Goal: Task Accomplishment & Management: Manage account settings

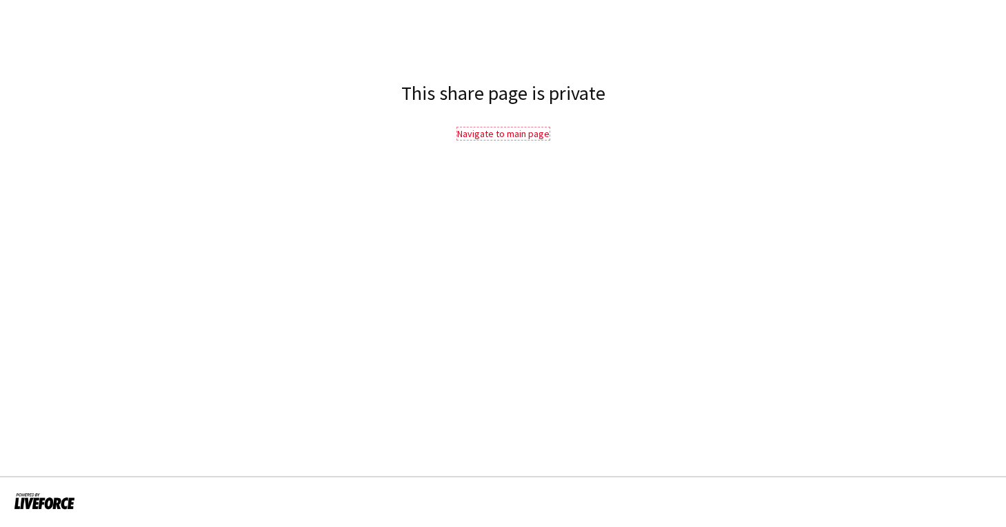
click at [494, 135] on link "Navigate to main page" at bounding box center [503, 134] width 92 height 12
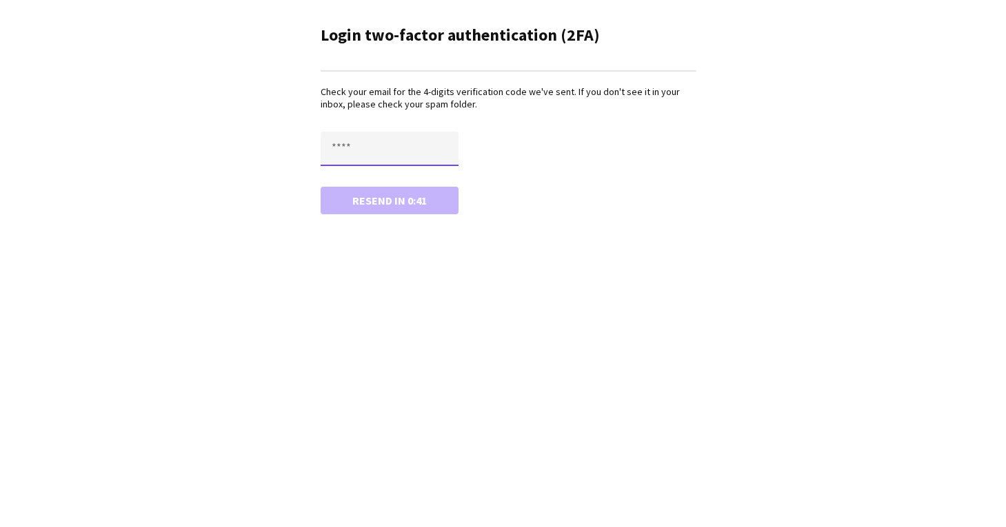
click at [373, 138] on input "text" at bounding box center [390, 149] width 138 height 34
type input "****"
click at [321, 187] on button "Confirm" at bounding box center [390, 201] width 138 height 28
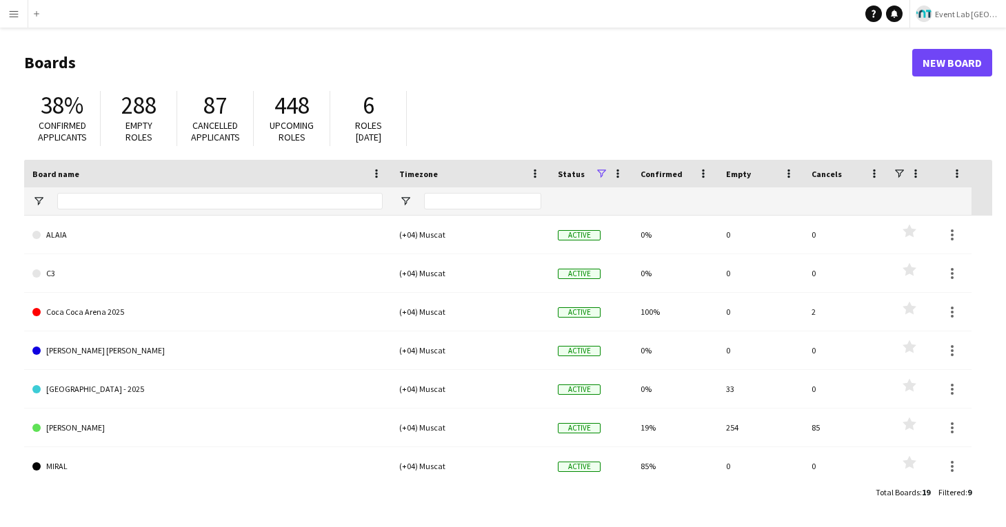
click at [932, 13] on img at bounding box center [924, 14] width 17 height 17
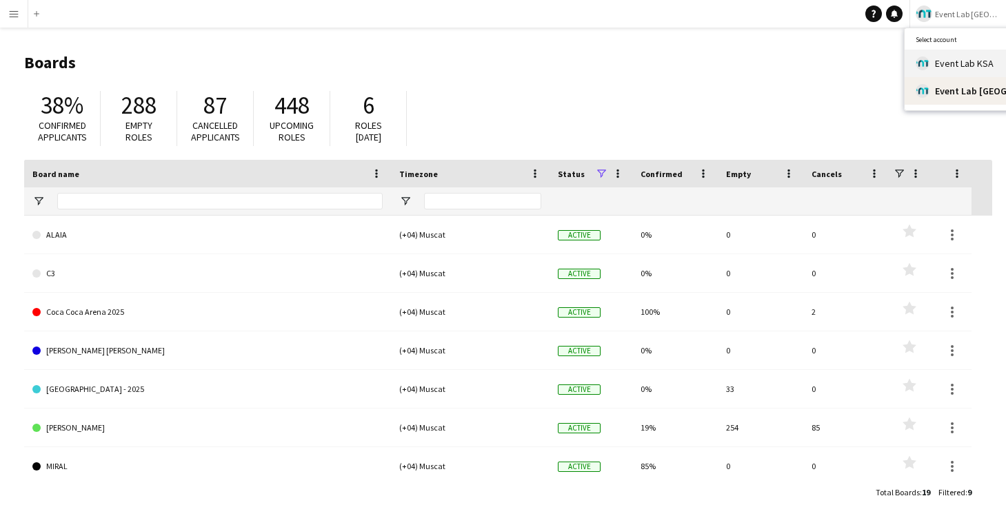
click at [930, 62] on link "Event Lab KSA" at bounding box center [981, 64] width 152 height 28
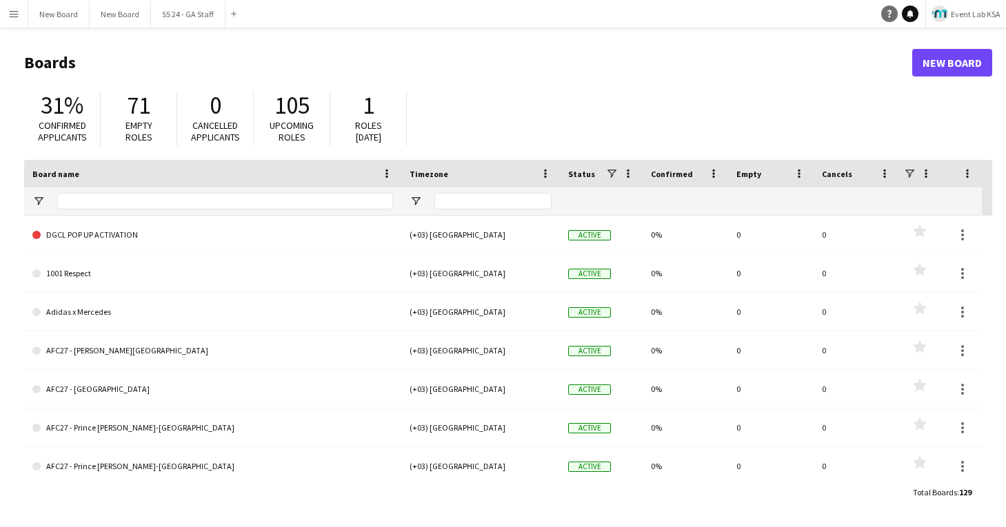
click at [890, 14] on icon "Help" at bounding box center [889, 14] width 8 height 8
click at [14, 12] on app-icon "Menu" at bounding box center [13, 13] width 11 height 11
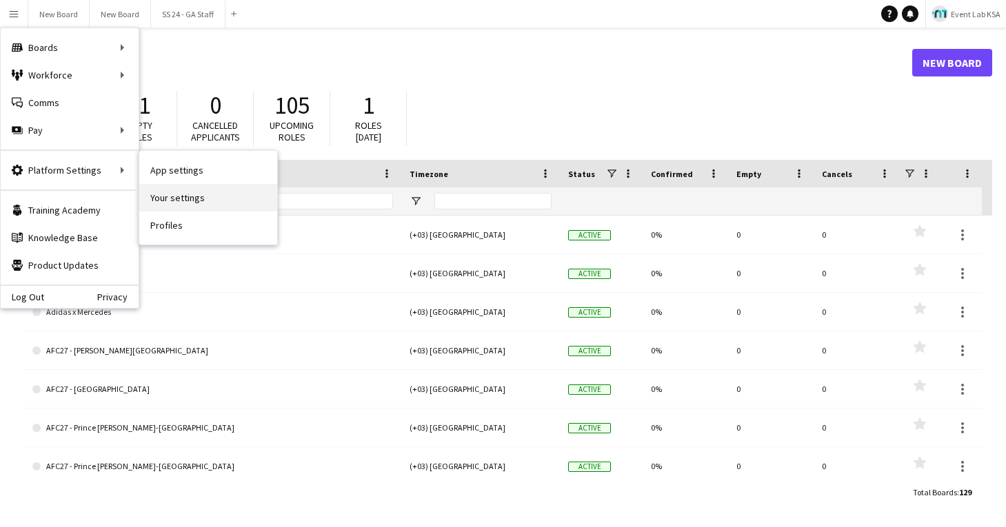
click at [178, 197] on link "Your settings" at bounding box center [208, 198] width 138 height 28
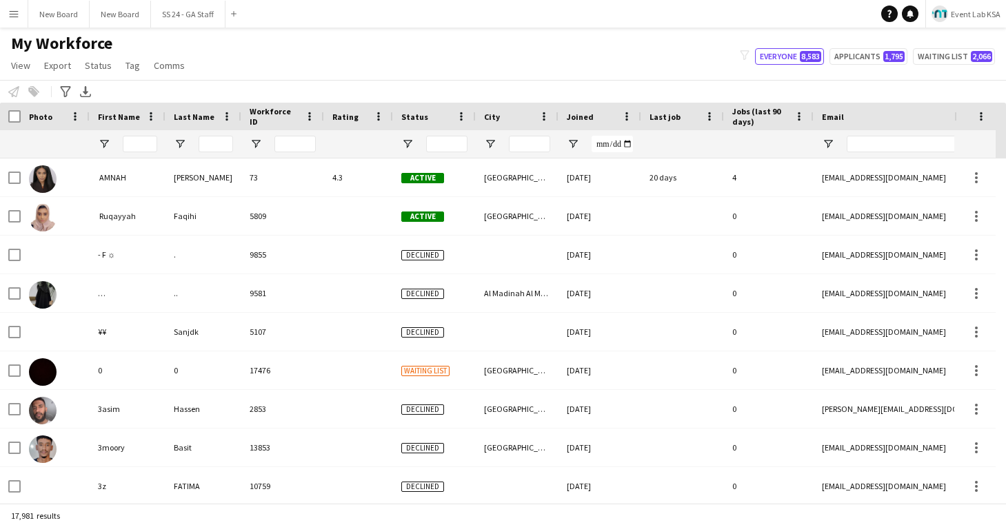
click at [16, 16] on app-icon "Menu" at bounding box center [13, 13] width 11 height 11
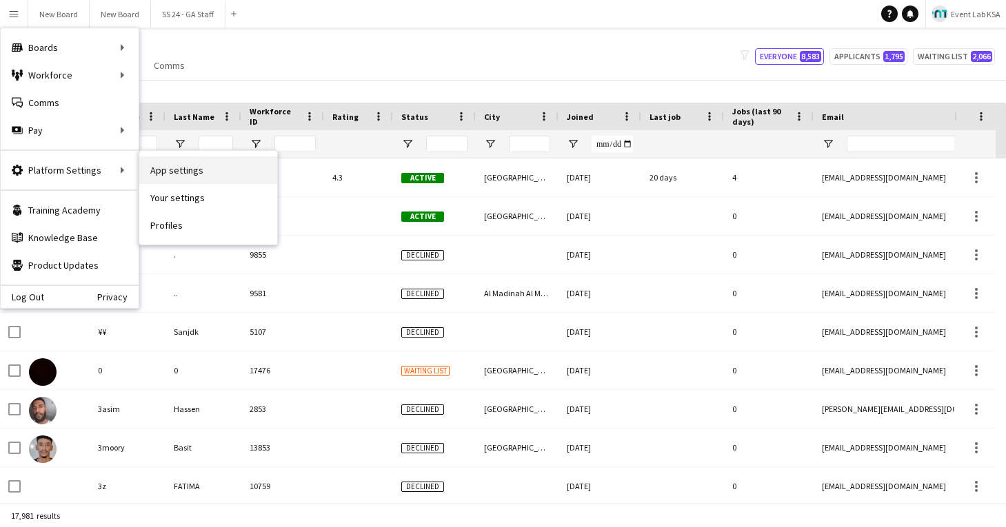
click at [177, 168] on link "App settings" at bounding box center [208, 171] width 138 height 28
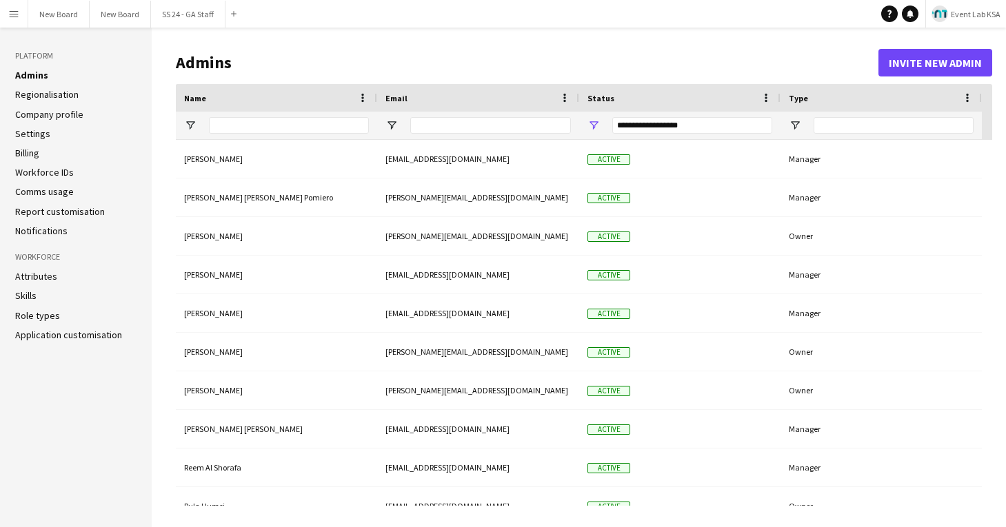
click at [12, 13] on app-icon "Menu" at bounding box center [13, 13] width 11 height 11
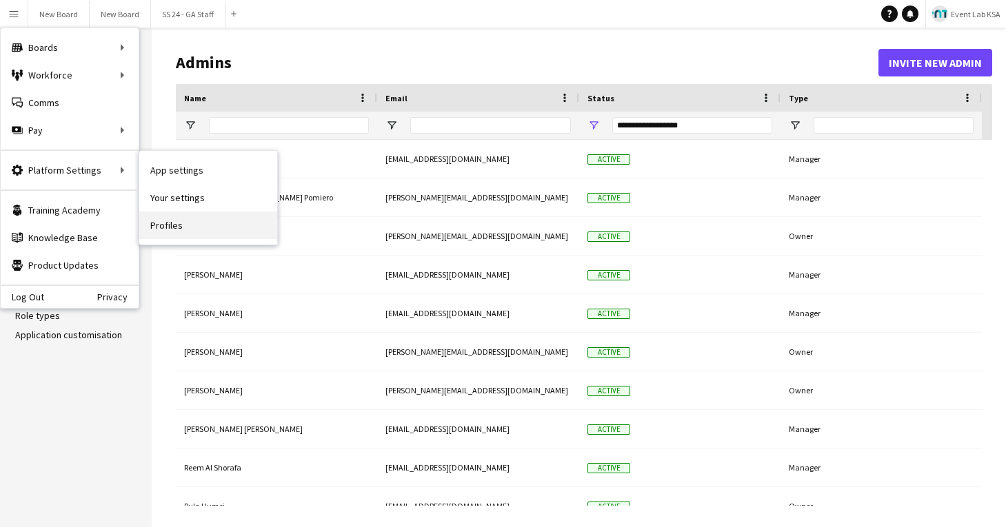
click at [168, 228] on link "Profiles" at bounding box center [208, 226] width 138 height 28
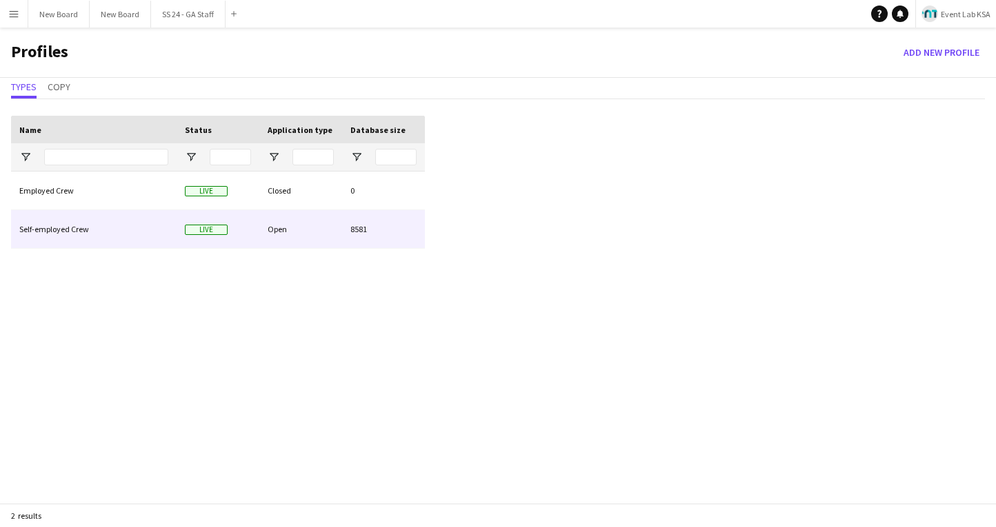
click at [61, 230] on div "Self-employed Crew" at bounding box center [93, 229] width 165 height 38
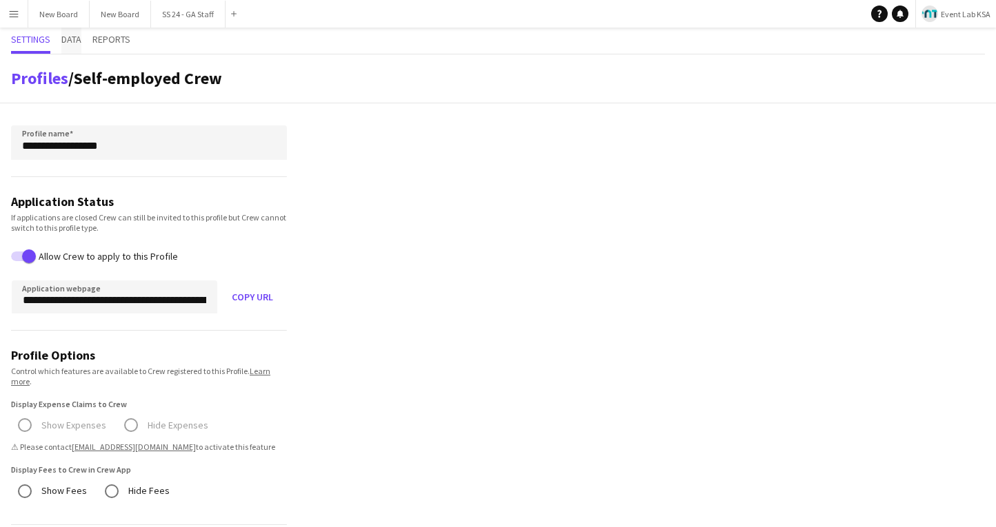
click at [79, 36] on span "Data" at bounding box center [71, 39] width 20 height 10
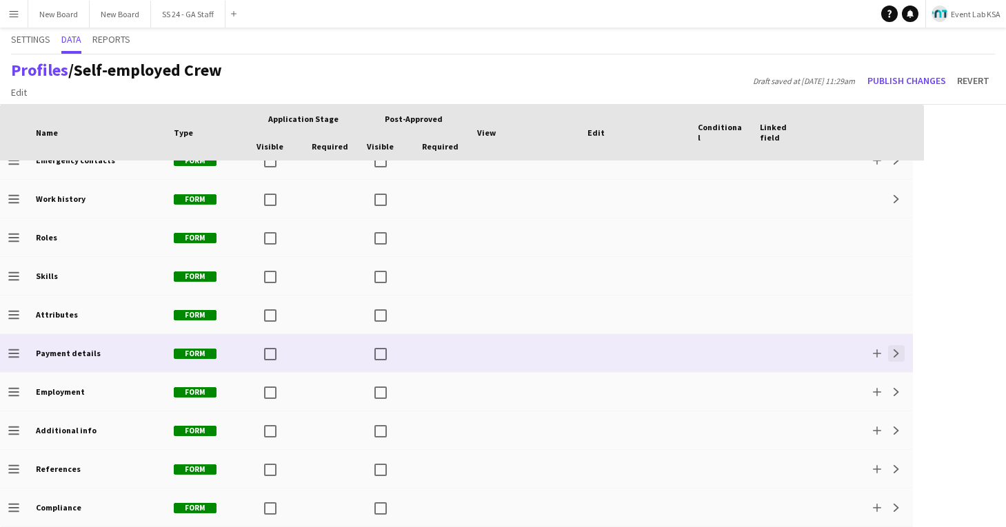
click at [901, 354] on button "Expand" at bounding box center [896, 353] width 17 height 17
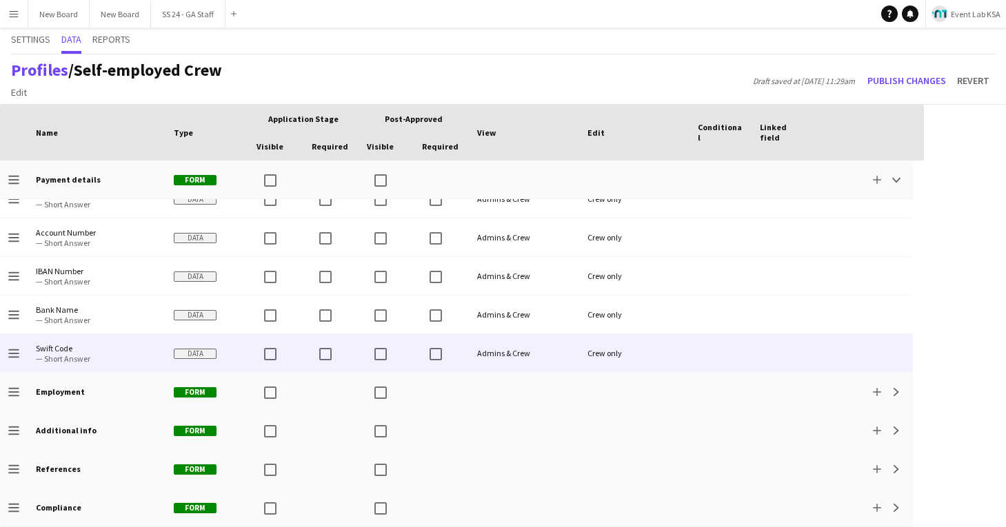
scroll to position [480, 0]
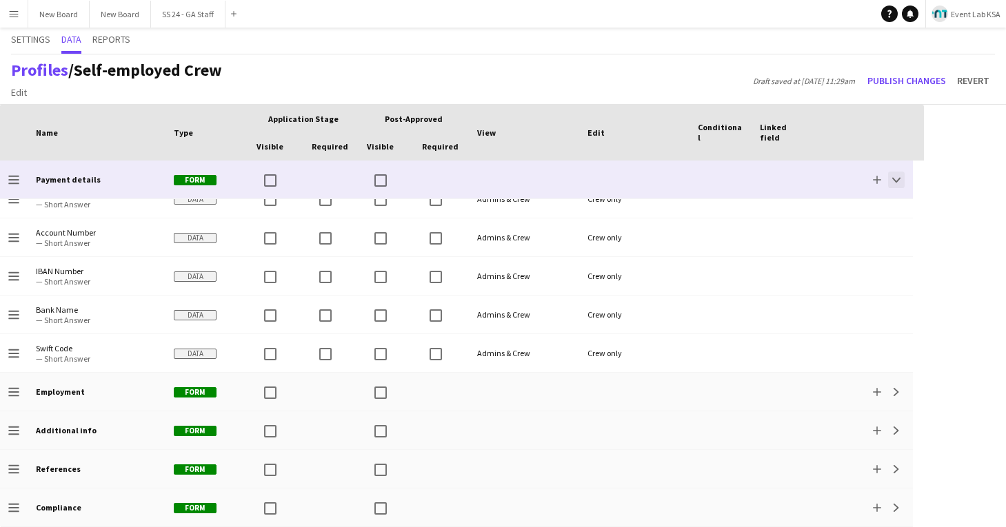
click at [894, 185] on button "Collapse" at bounding box center [896, 180] width 17 height 17
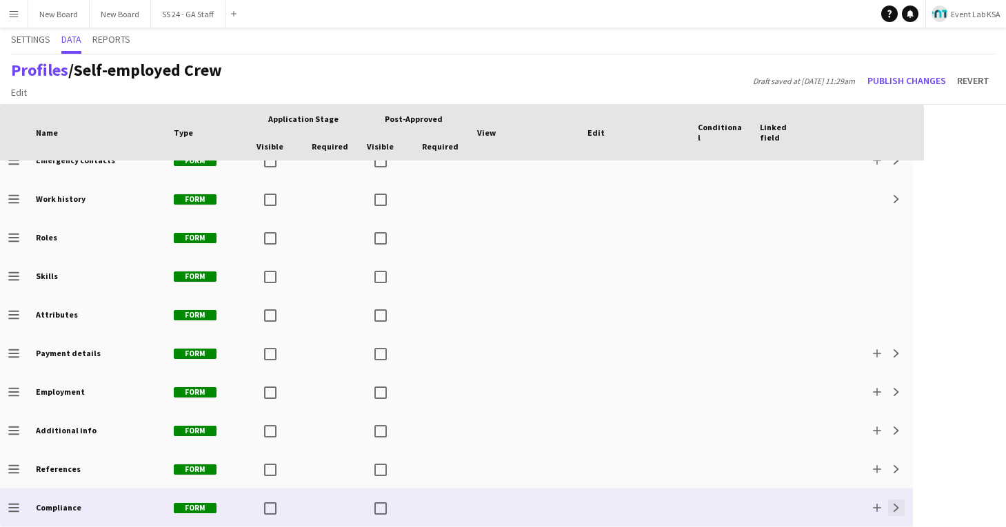
click at [898, 501] on button "Expand" at bounding box center [896, 508] width 17 height 17
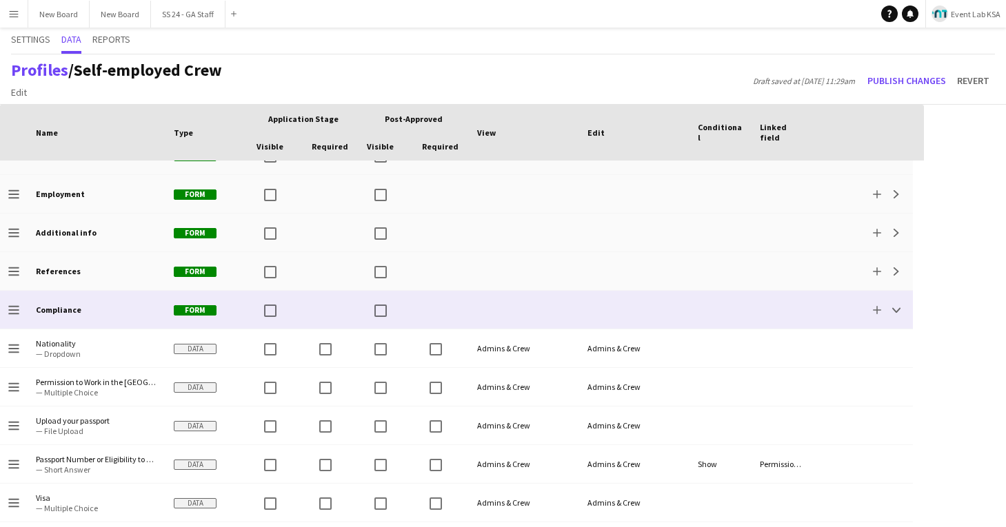
click at [895, 319] on div "Add Collapse" at bounding box center [863, 310] width 99 height 38
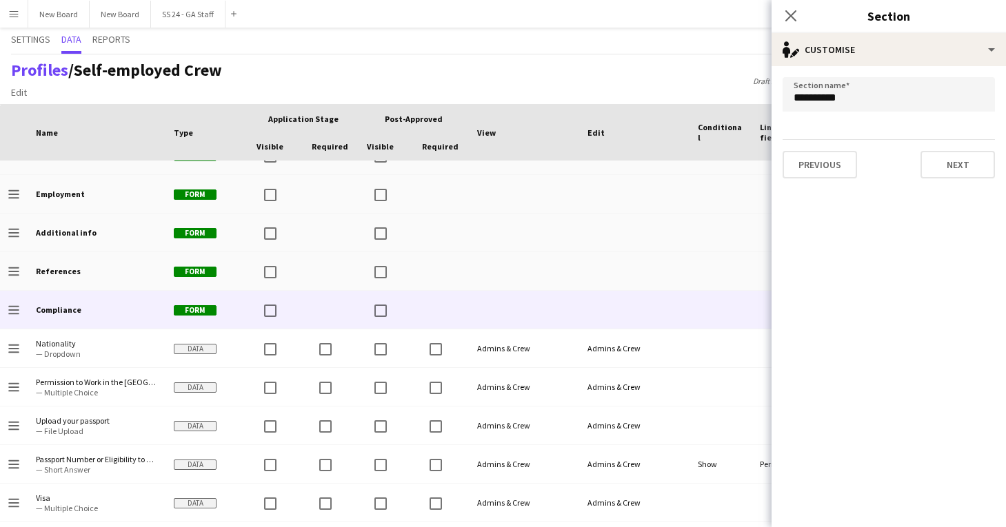
click at [664, 89] on div "Profiles / Self-employed Crew Edit Add section Draft saved at [DATE] 11:29am Pu…" at bounding box center [503, 79] width 1006 height 50
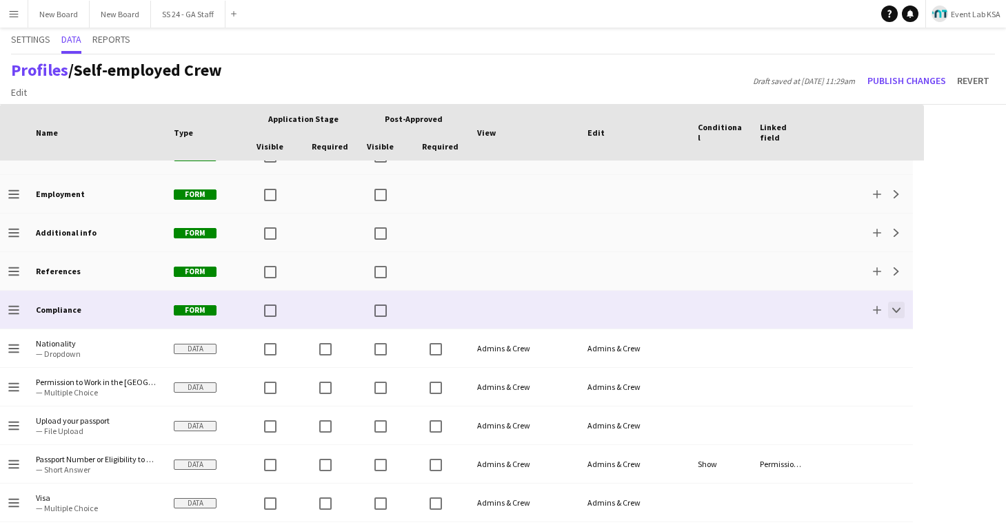
click at [896, 306] on app-icon "Collapse" at bounding box center [896, 310] width 8 height 8
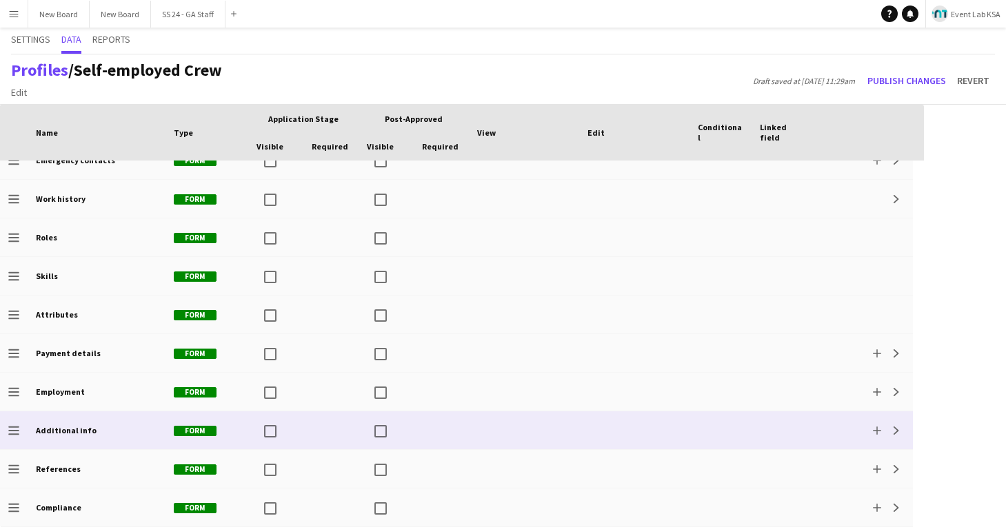
click at [898, 443] on div "Add Expand" at bounding box center [863, 431] width 99 height 38
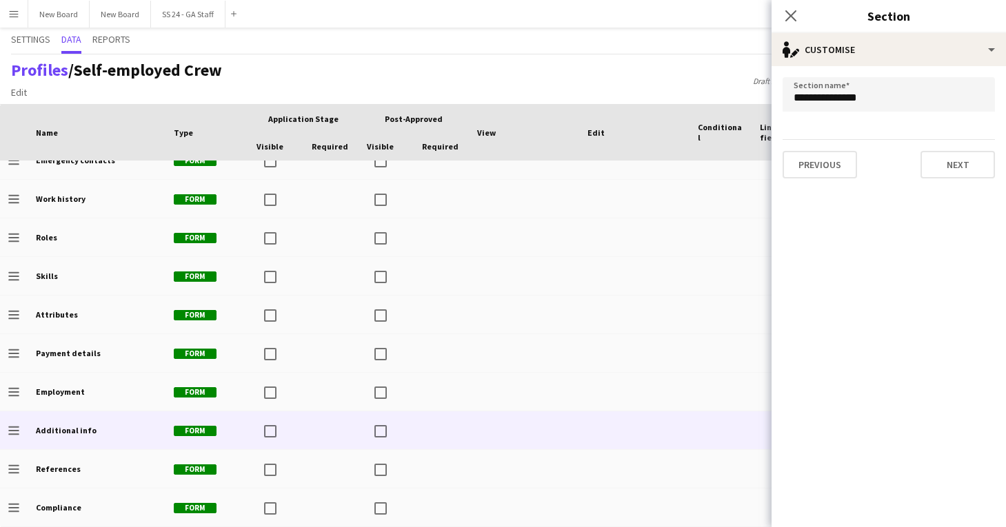
click at [676, 79] on div "Profiles / Self-employed Crew Edit Add section Draft saved at [DATE] 11:29am Pu…" at bounding box center [503, 79] width 1006 height 50
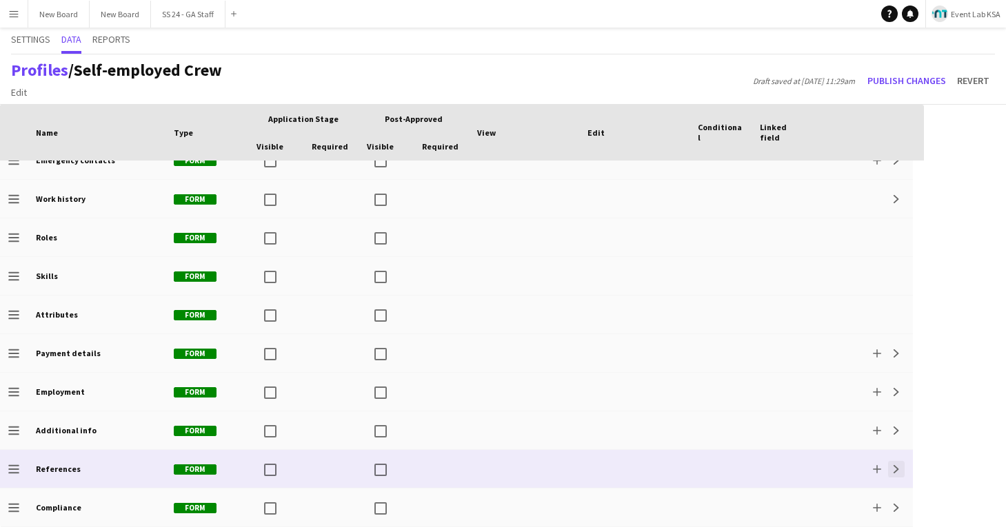
click at [898, 467] on app-icon "Expand" at bounding box center [896, 469] width 8 height 8
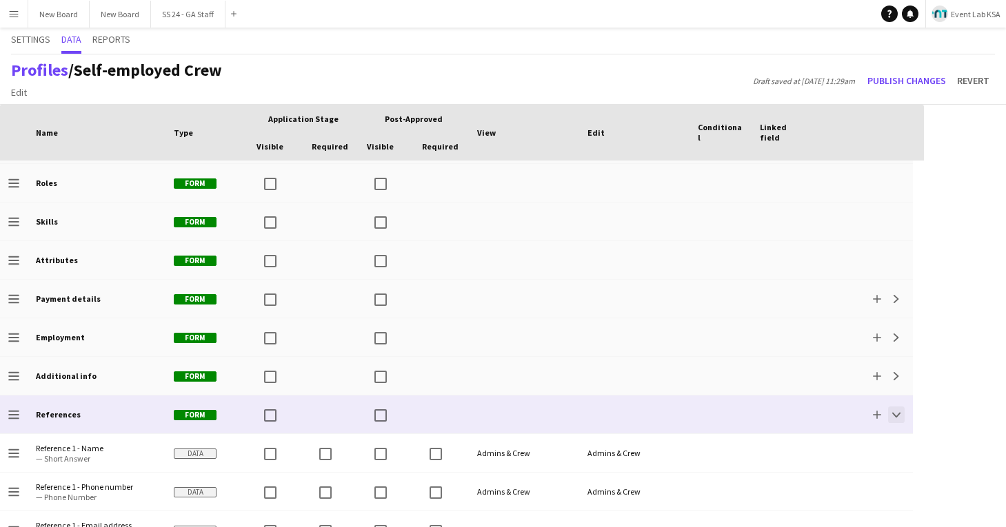
click at [894, 413] on app-icon "Collapse" at bounding box center [896, 415] width 8 height 8
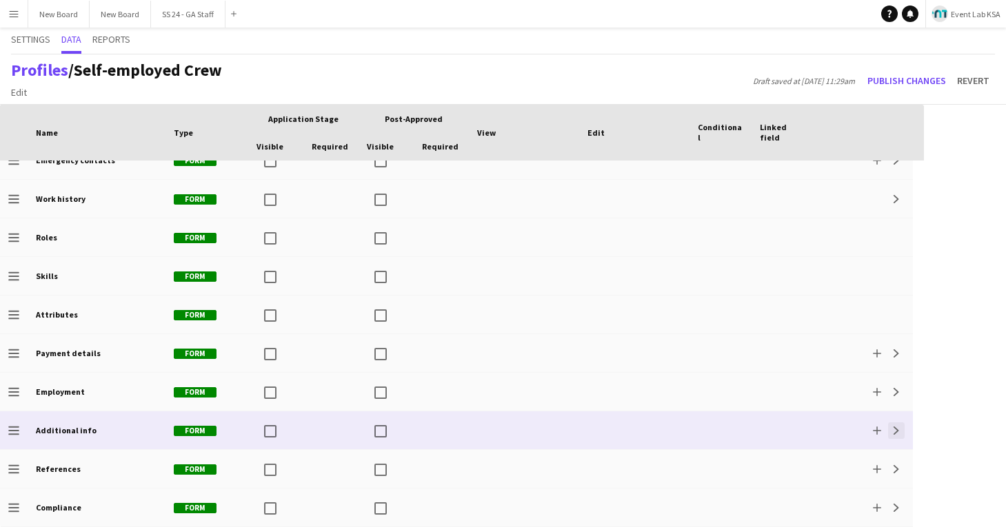
click at [896, 425] on button "Expand" at bounding box center [896, 431] width 17 height 17
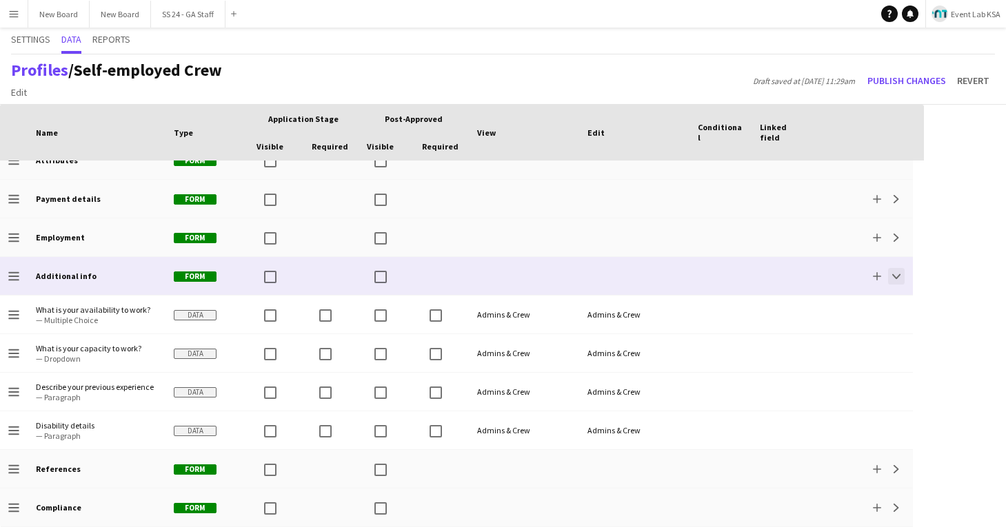
click at [898, 278] on app-icon "Collapse" at bounding box center [896, 276] width 8 height 8
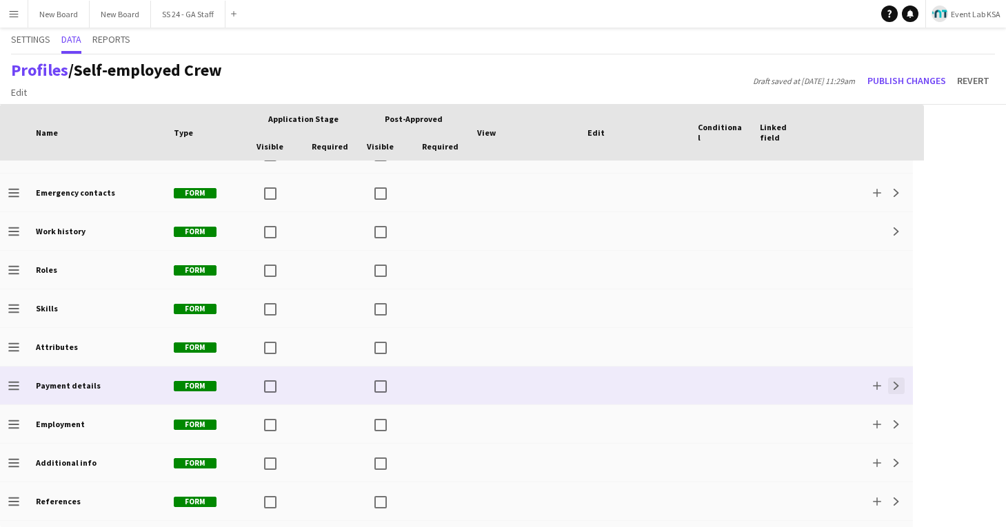
click at [896, 383] on app-icon "Expand" at bounding box center [896, 386] width 8 height 8
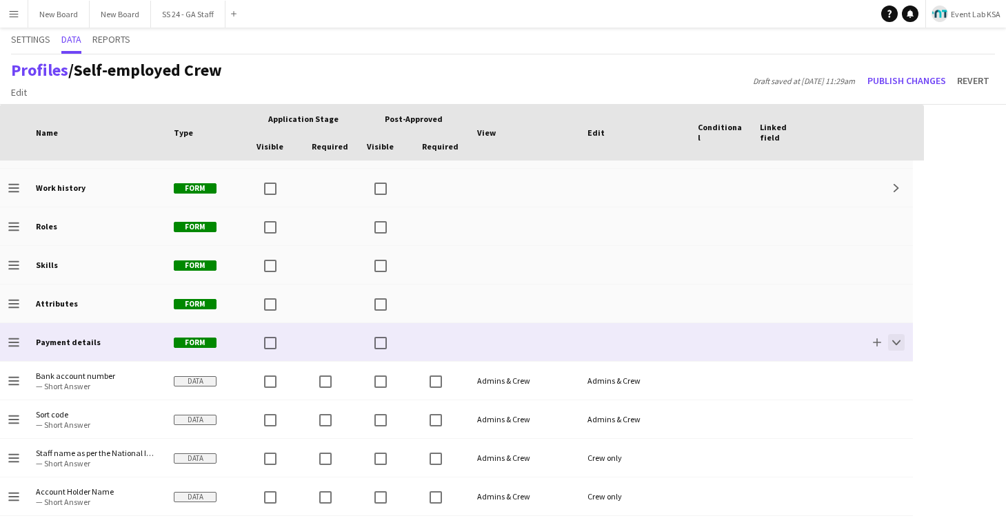
click at [894, 347] on button "Collapse" at bounding box center [896, 342] width 17 height 17
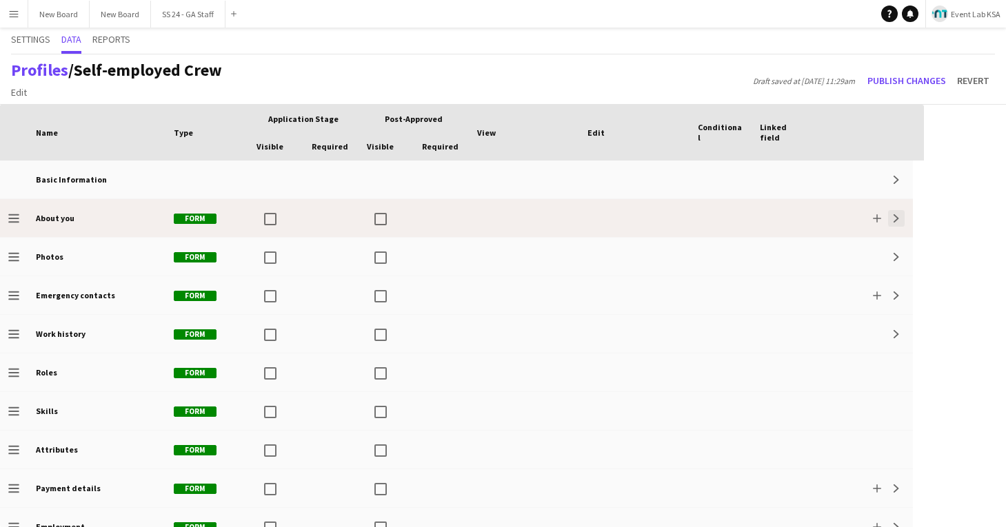
click at [898, 222] on app-icon "Expand" at bounding box center [896, 218] width 8 height 8
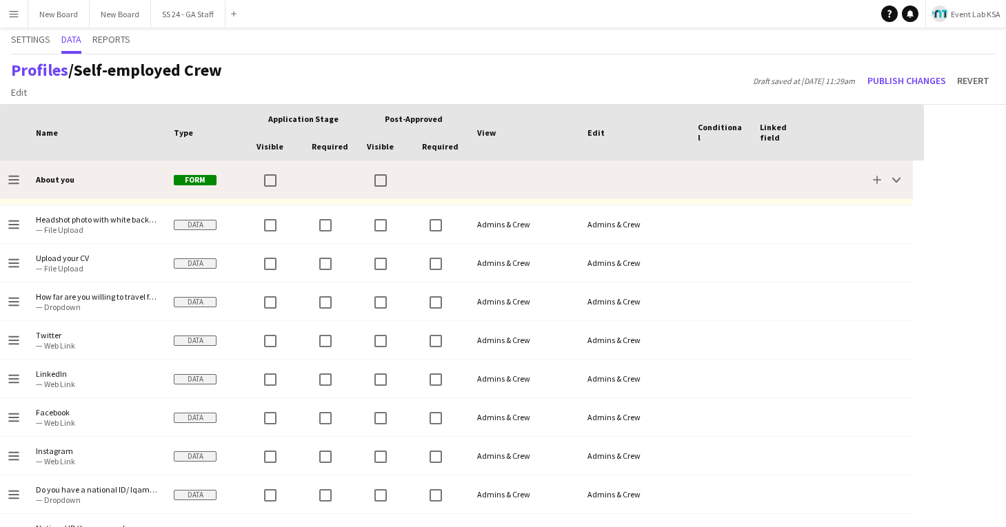
click at [895, 190] on div "Add Collapse" at bounding box center [863, 180] width 99 height 38
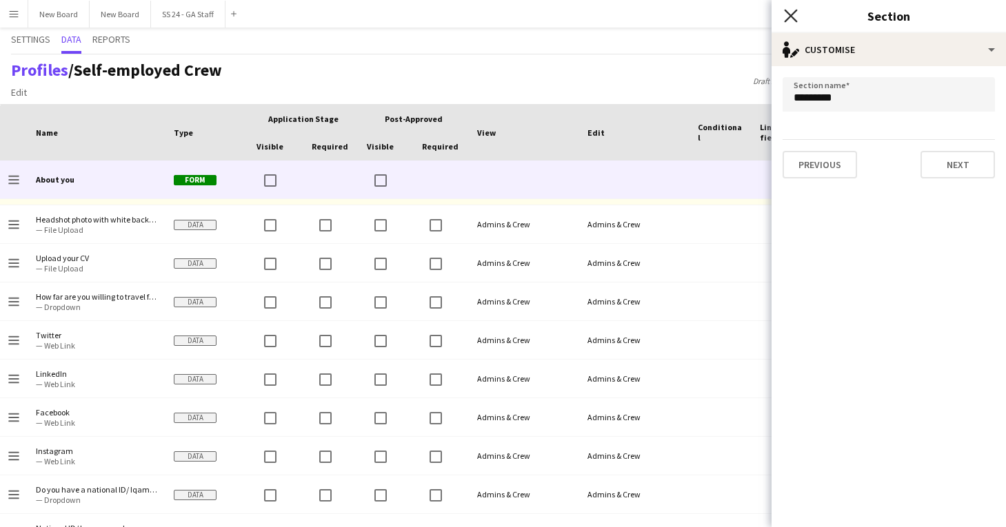
click at [794, 17] on icon "Close pop-in" at bounding box center [790, 15] width 13 height 13
